Goal: Task Accomplishment & Management: Complete application form

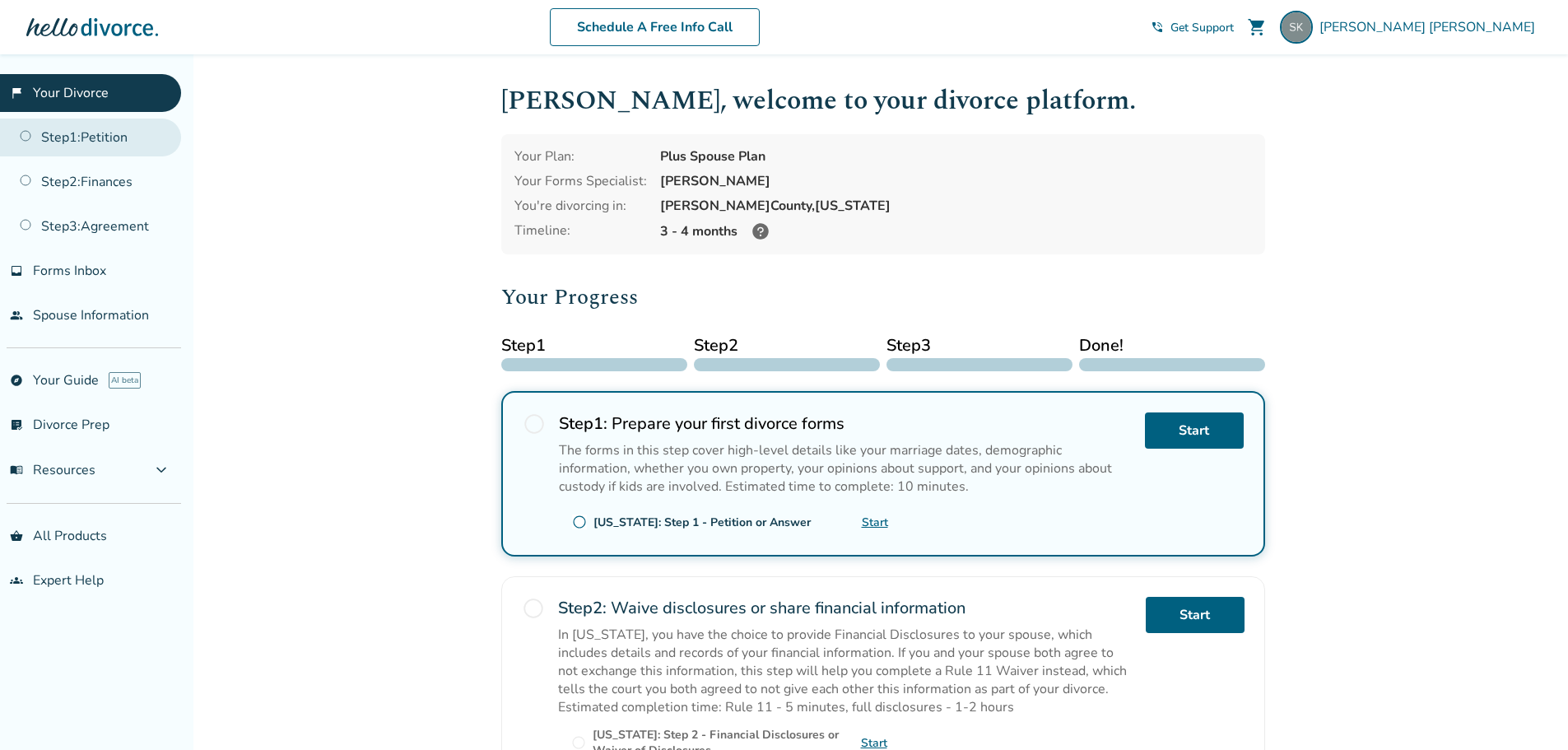
click at [76, 149] on link "Step 1 : Petition" at bounding box center [91, 137] width 181 height 38
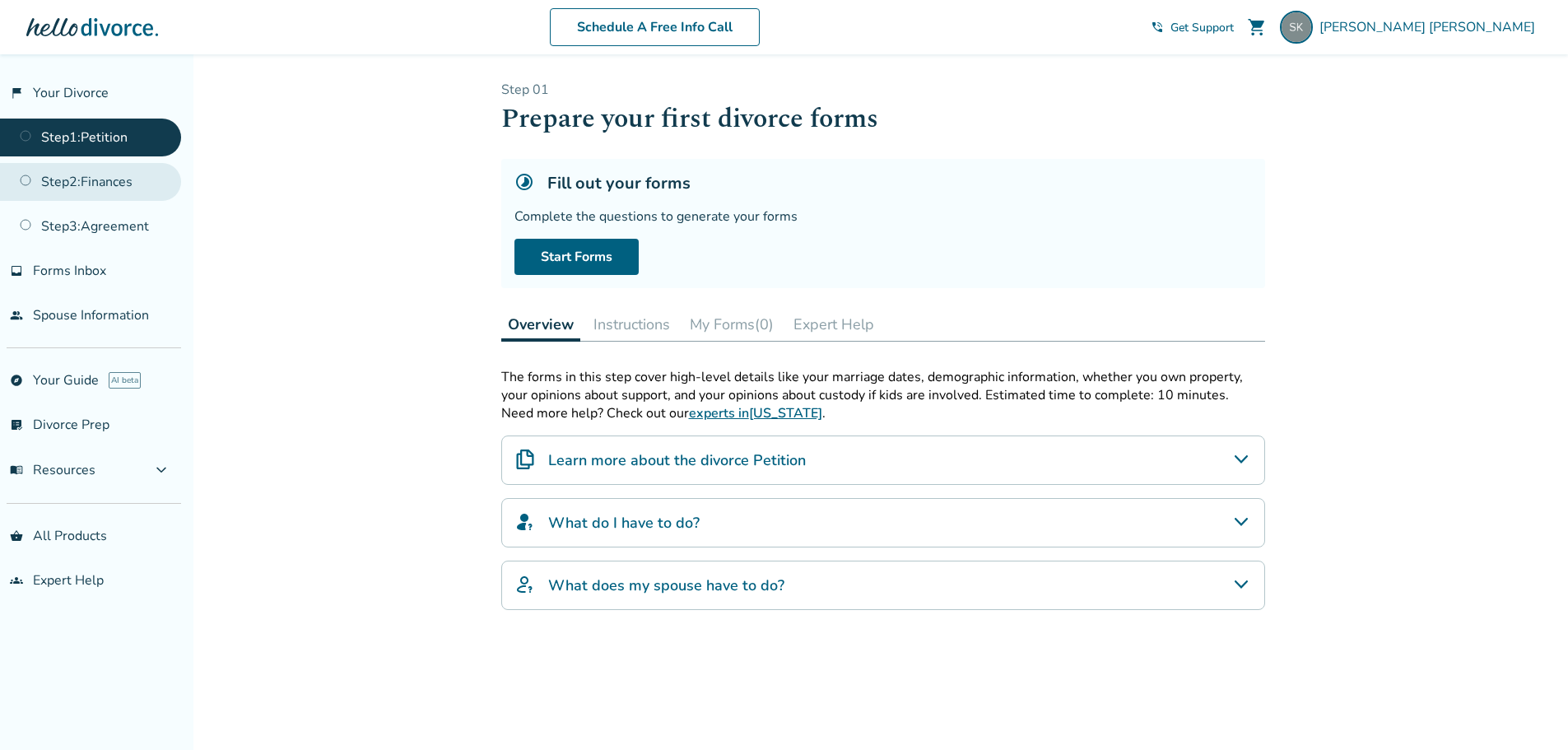
click at [78, 183] on link "Step 2 : Finances" at bounding box center [91, 182] width 181 height 38
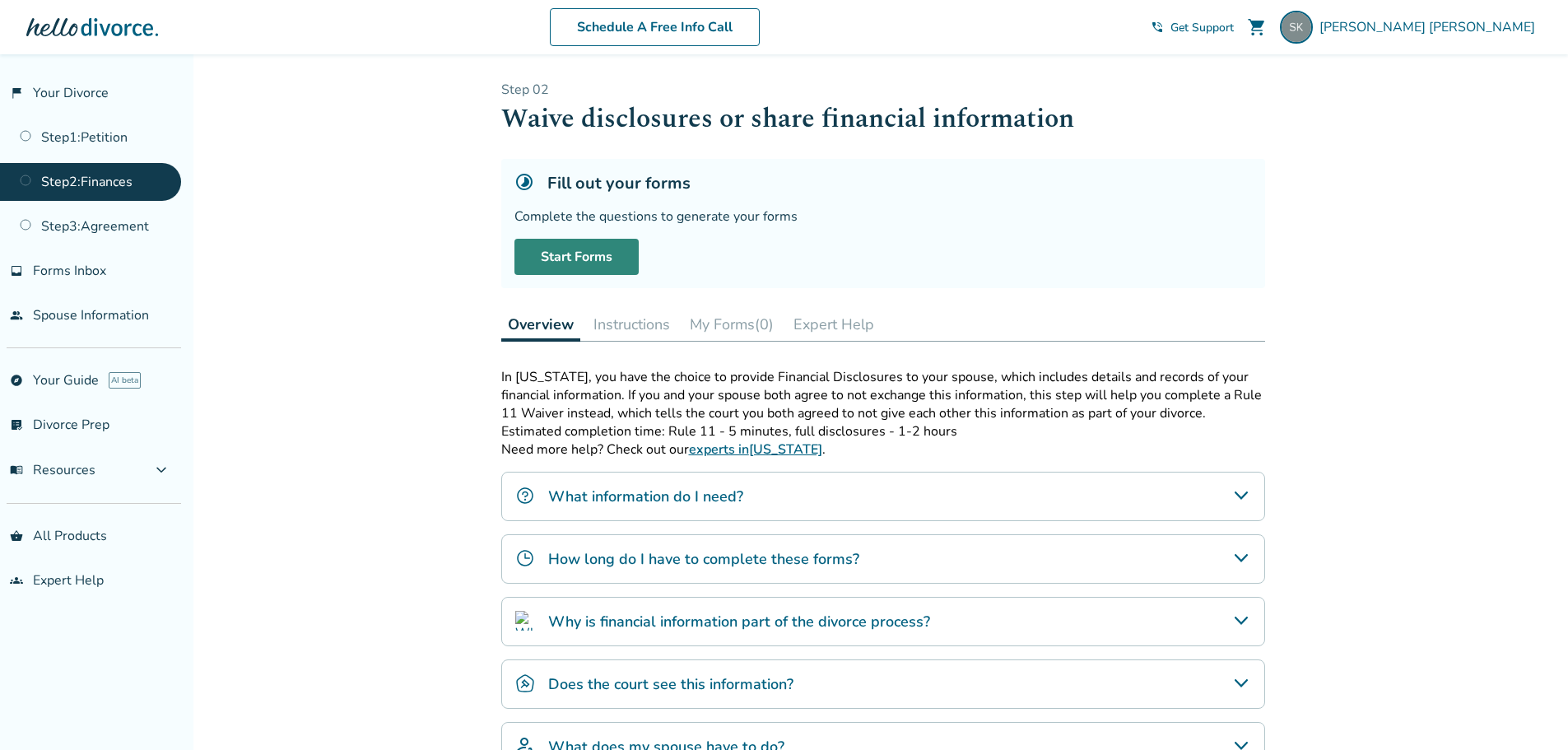
click at [560, 254] on link "Start Forms" at bounding box center [576, 257] width 124 height 36
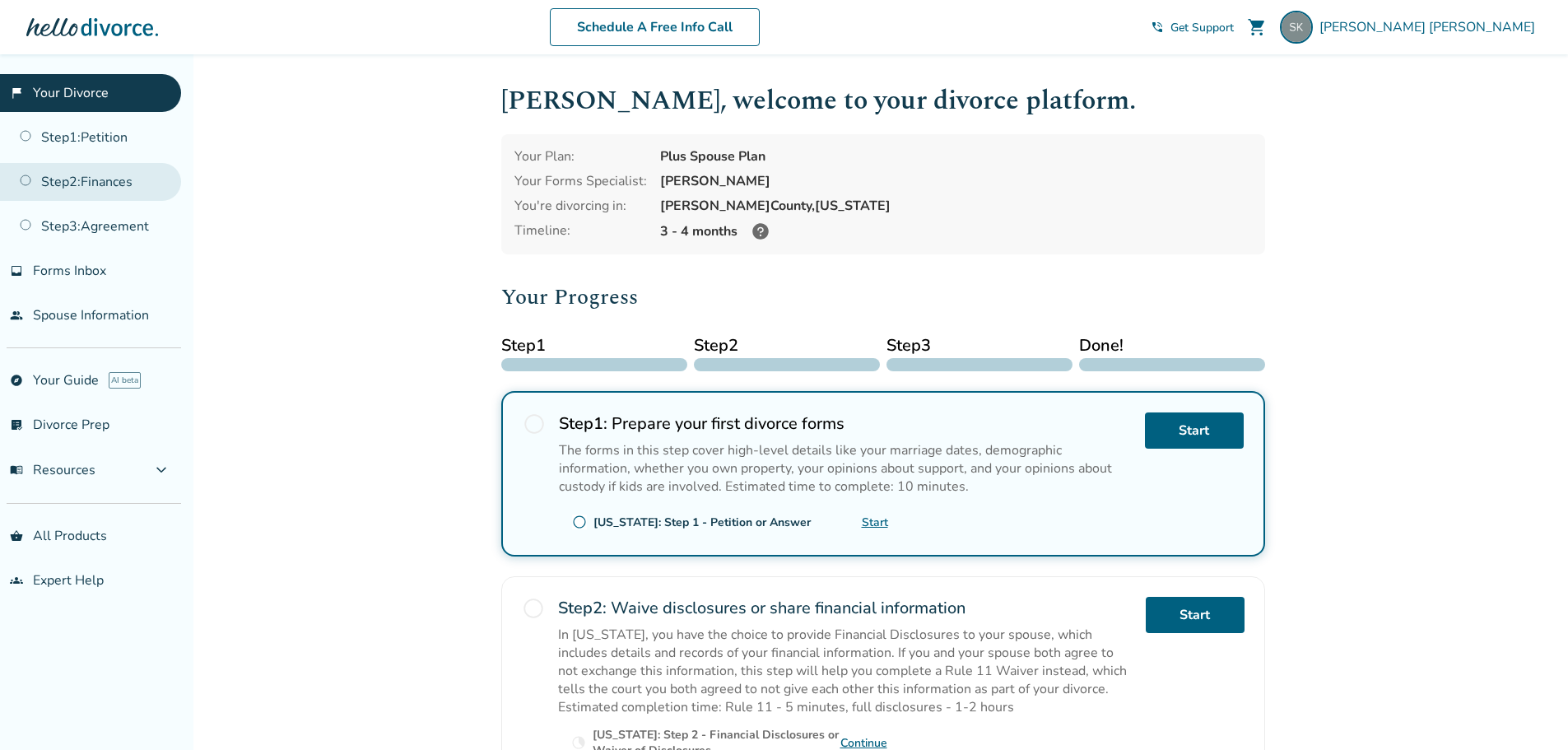
click at [110, 184] on link "Step 2 : Finances" at bounding box center [91, 182] width 181 height 38
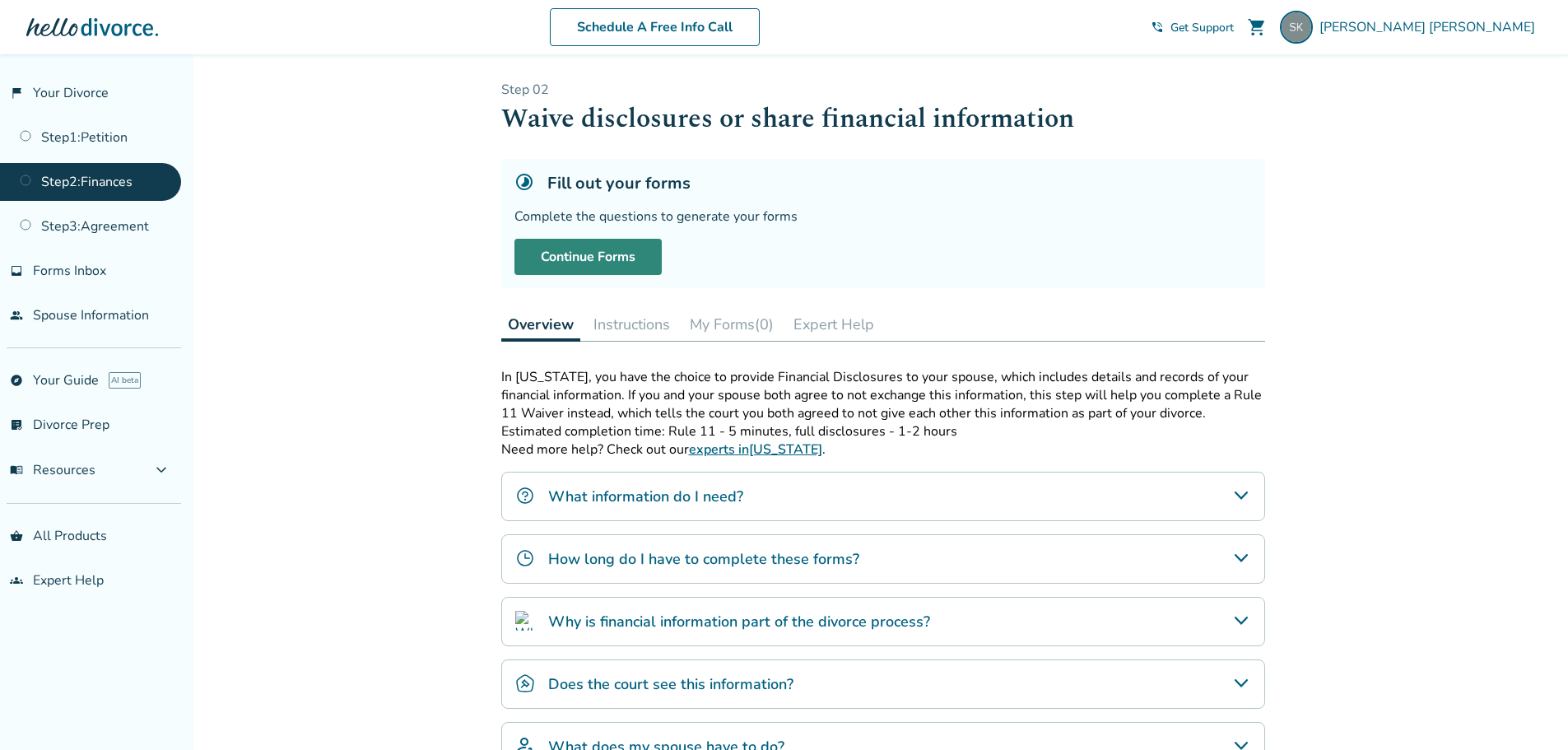
click at [606, 252] on link "Continue Forms" at bounding box center [588, 257] width 147 height 36
